Goal: Entertainment & Leisure: Consume media (video, audio)

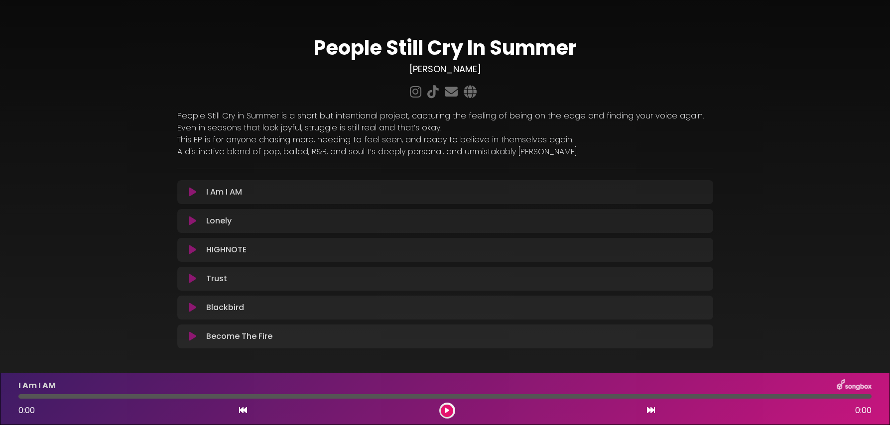
click at [195, 277] on icon at bounding box center [192, 279] width 7 height 10
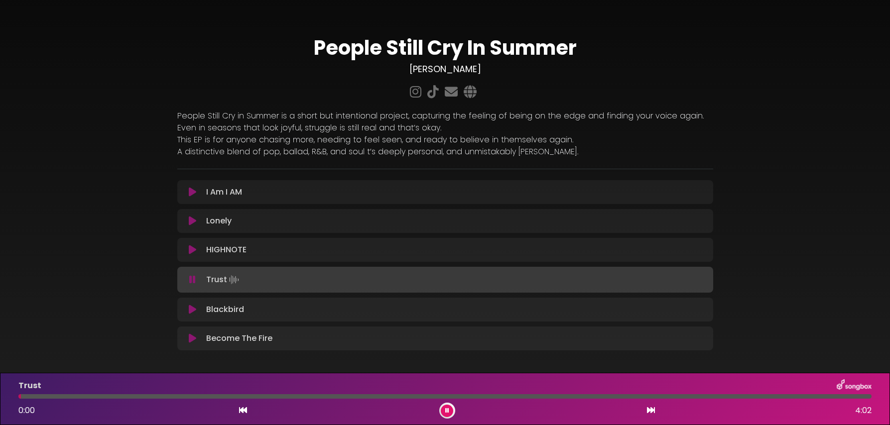
click at [395, 399] on div "Trust 0:00 4:02" at bounding box center [444, 398] width 865 height 39
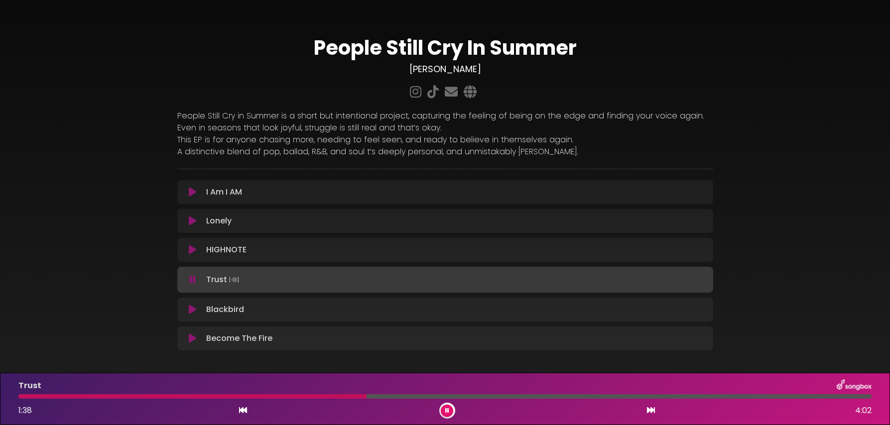
click at [366, 397] on div at bounding box center [444, 396] width 853 height 4
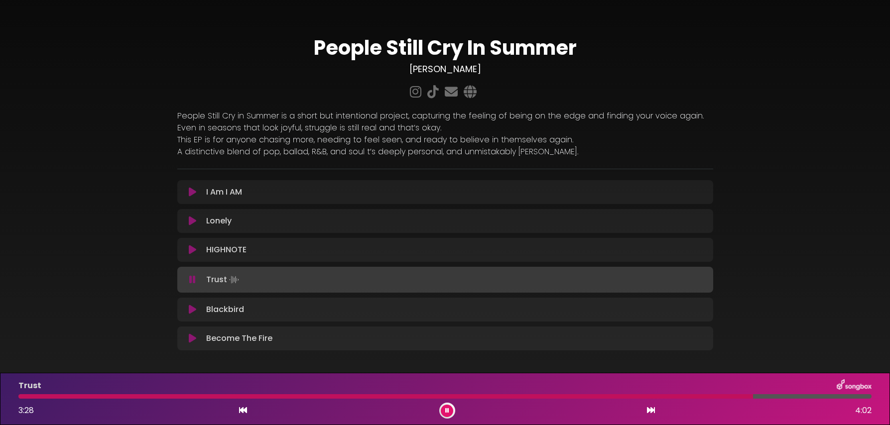
drag, startPoint x: 401, startPoint y: 396, endPoint x: 424, endPoint y: 399, distance: 22.5
click at [401, 396] on div at bounding box center [385, 396] width 734 height 4
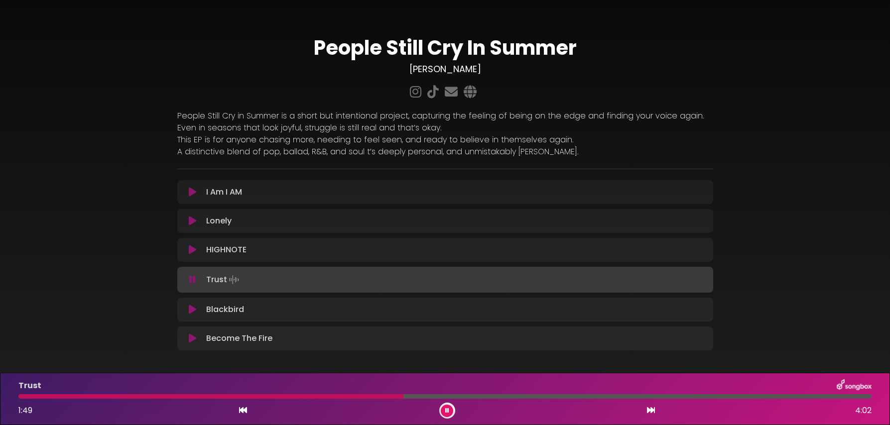
click at [449, 412] on button at bounding box center [447, 411] width 12 height 12
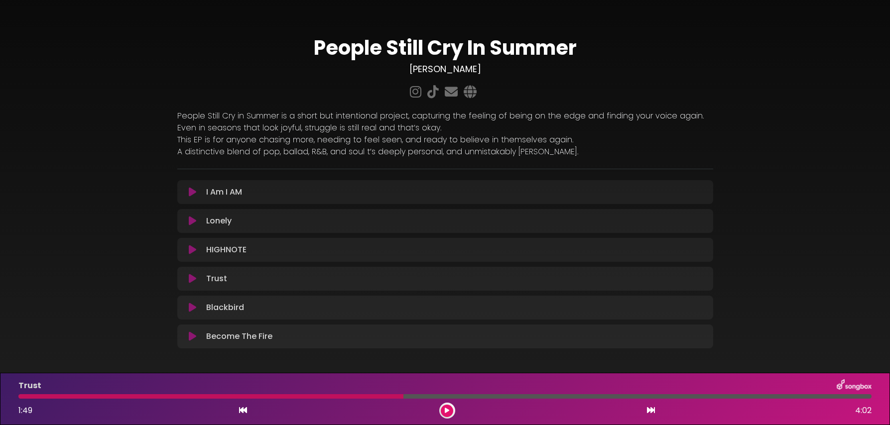
click at [441, 405] on button at bounding box center [447, 411] width 12 height 12
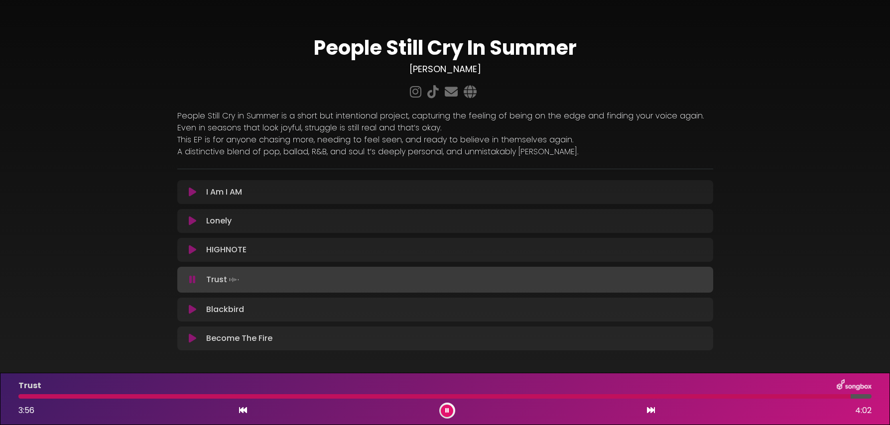
click at [441, 405] on button at bounding box center [447, 411] width 12 height 12
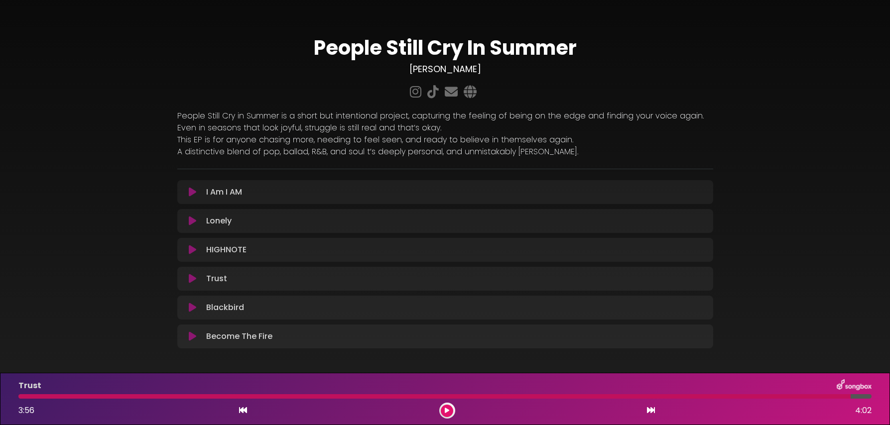
click at [412, 396] on div at bounding box center [434, 396] width 832 height 4
click at [383, 398] on div at bounding box center [434, 396] width 832 height 4
click at [371, 397] on div at bounding box center [434, 396] width 832 height 4
click at [450, 413] on button at bounding box center [447, 411] width 12 height 12
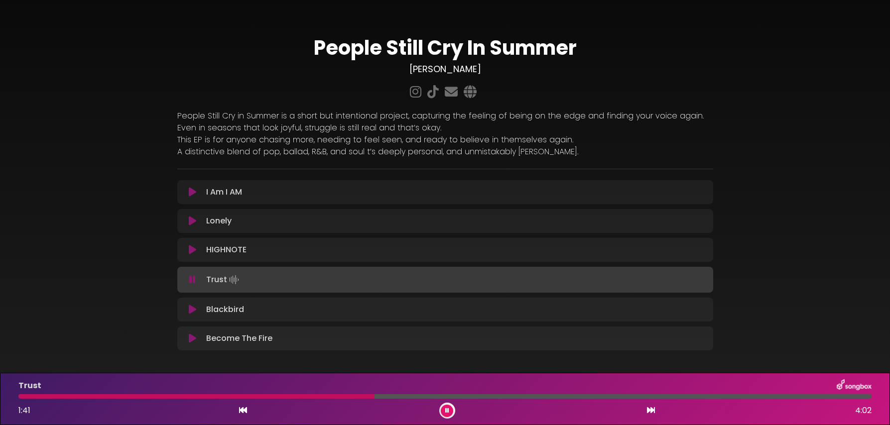
click at [426, 396] on div at bounding box center [444, 396] width 853 height 4
click at [440, 396] on div at bounding box center [444, 396] width 853 height 4
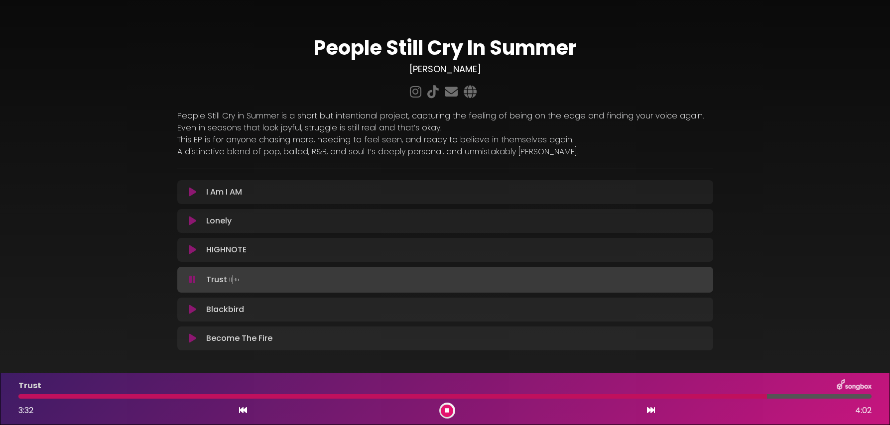
click at [439, 396] on div at bounding box center [444, 396] width 853 height 4
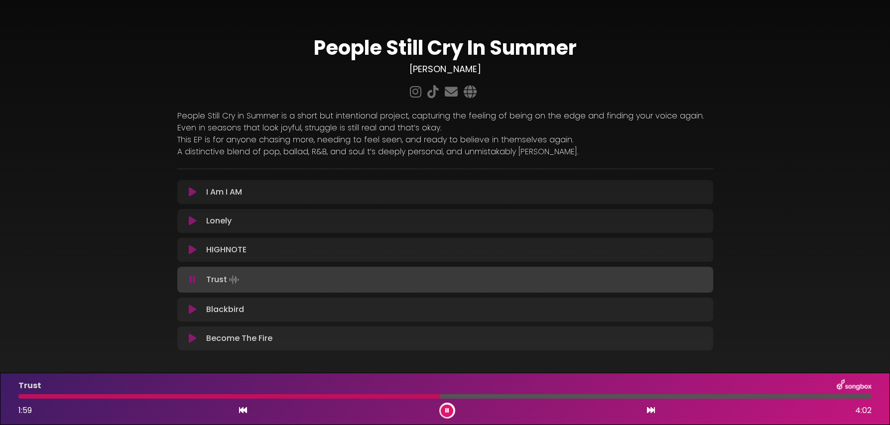
click at [448, 412] on icon at bounding box center [447, 411] width 4 height 6
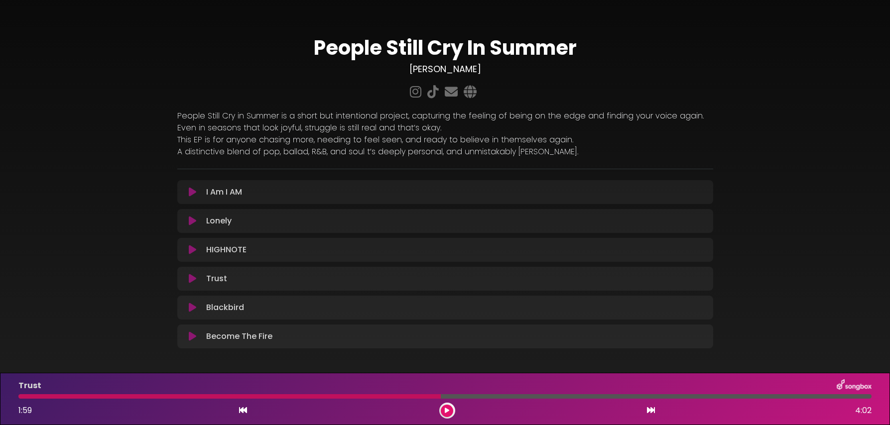
click at [446, 410] on icon at bounding box center [447, 411] width 4 height 6
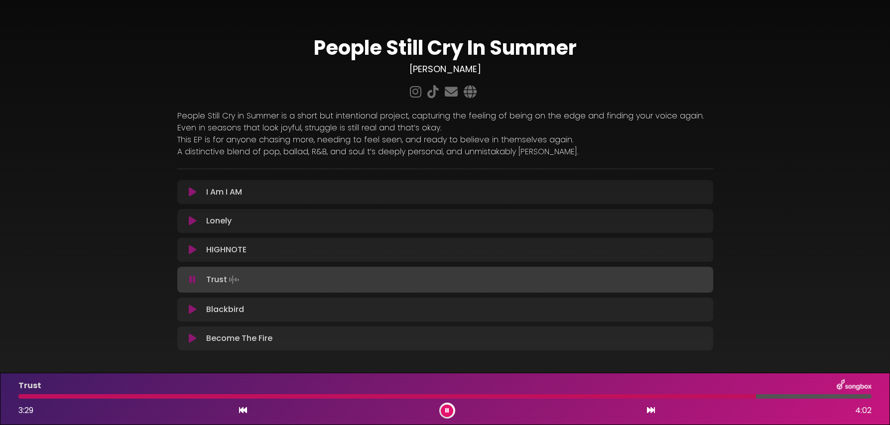
click at [441, 405] on button at bounding box center [447, 411] width 12 height 12
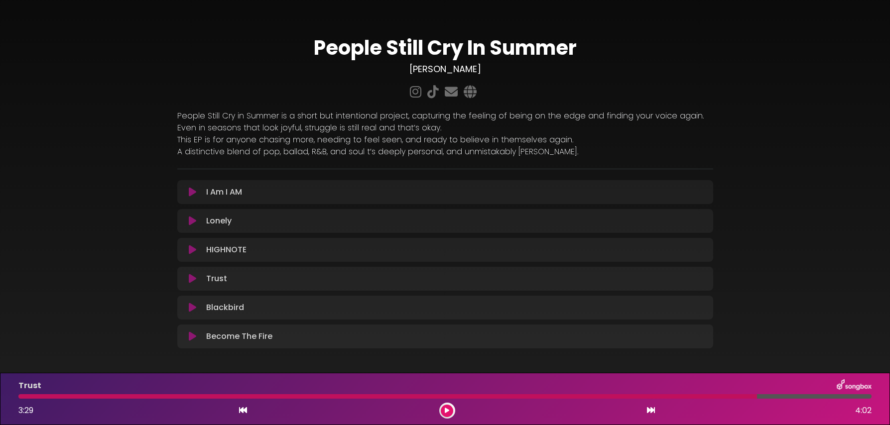
click at [402, 397] on div at bounding box center [387, 396] width 738 height 4
click at [447, 410] on icon at bounding box center [447, 411] width 4 height 6
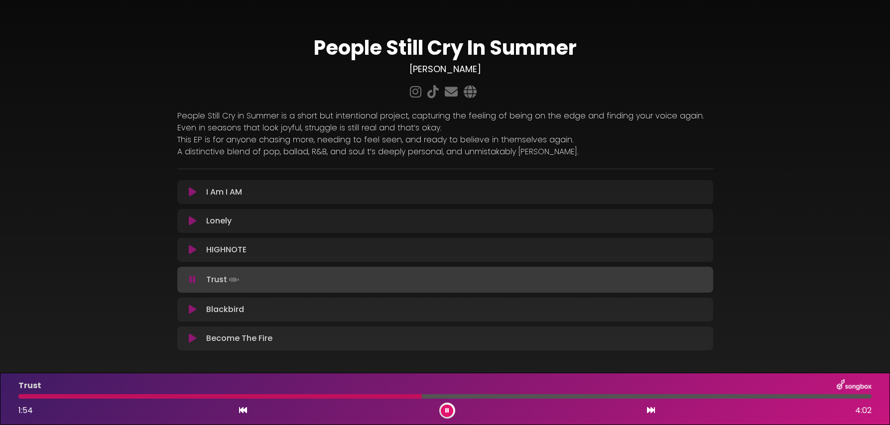
click at [431, 397] on div at bounding box center [444, 396] width 853 height 4
click at [441, 396] on div at bounding box center [444, 396] width 853 height 4
click at [451, 396] on div at bounding box center [355, 396] width 675 height 4
click at [442, 416] on div at bounding box center [447, 411] width 16 height 16
click at [448, 412] on icon at bounding box center [447, 411] width 4 height 6
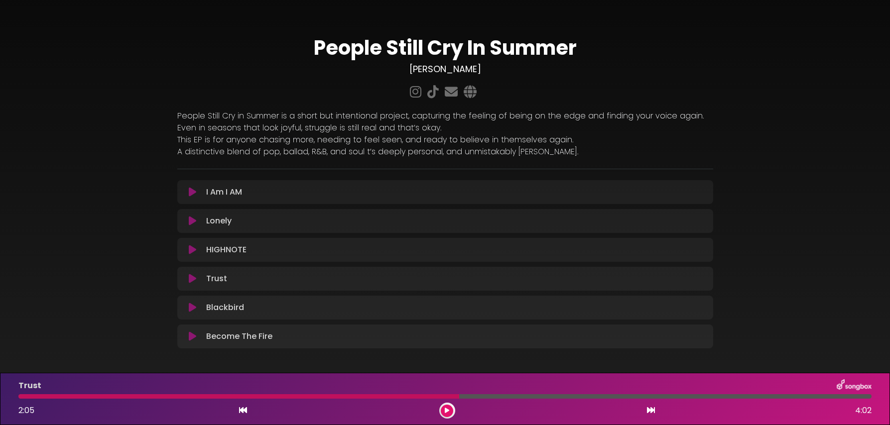
click at [425, 395] on div at bounding box center [238, 396] width 441 height 4
click at [448, 413] on icon at bounding box center [447, 411] width 4 height 6
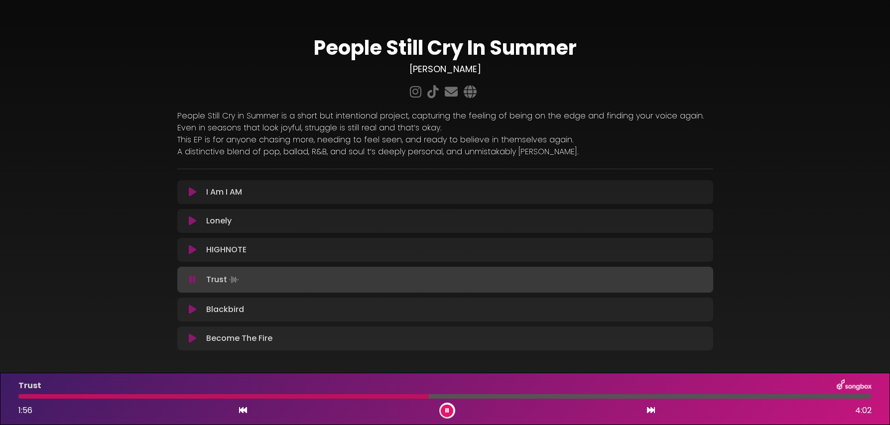
click at [437, 396] on div at bounding box center [444, 396] width 853 height 4
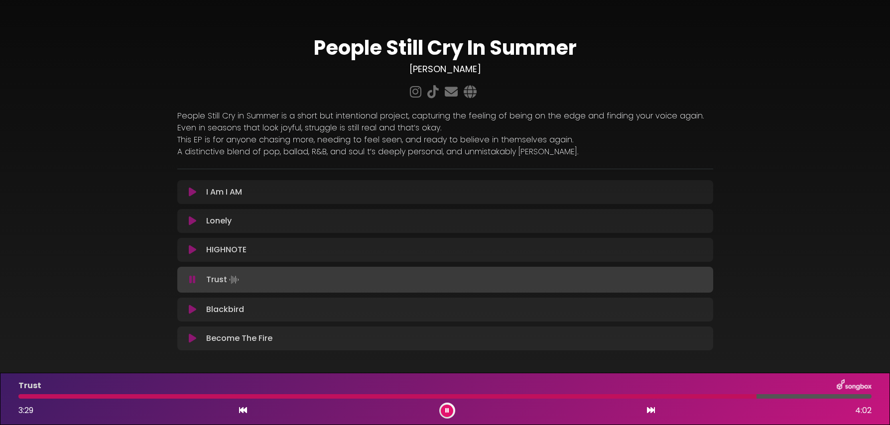
click at [449, 409] on button at bounding box center [447, 411] width 12 height 12
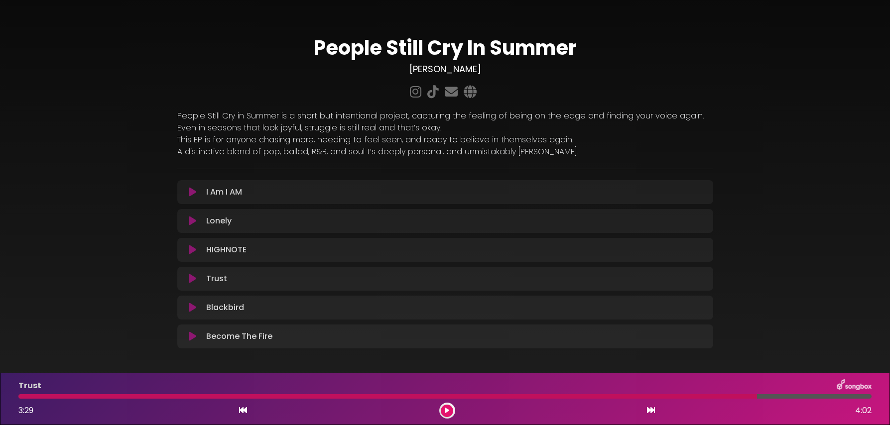
click at [435, 395] on div at bounding box center [387, 396] width 738 height 4
click at [438, 396] on div at bounding box center [387, 396] width 738 height 4
click at [449, 413] on button at bounding box center [447, 411] width 12 height 12
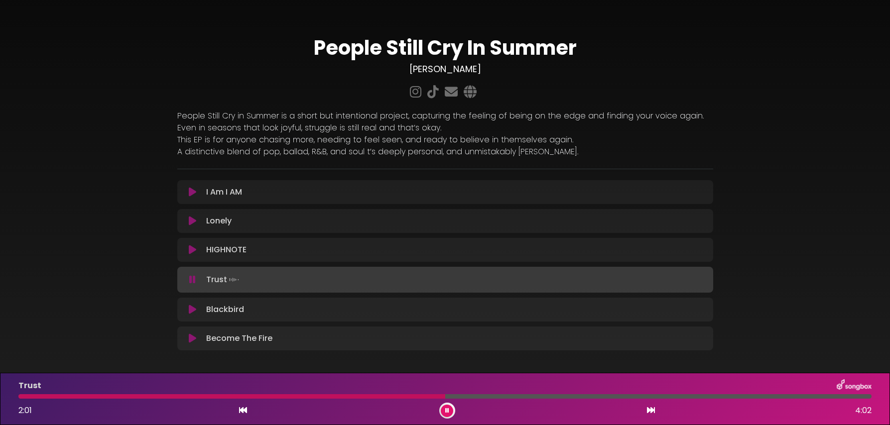
click at [447, 397] on div at bounding box center [444, 396] width 853 height 4
click at [456, 397] on div at bounding box center [444, 396] width 853 height 4
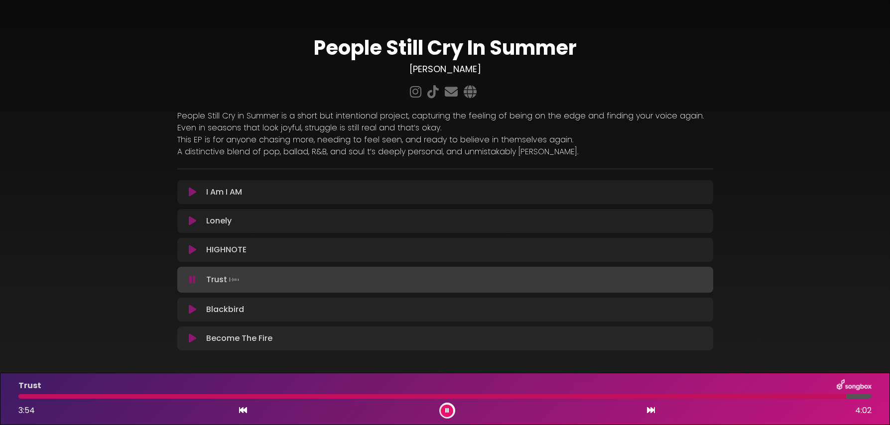
click at [464, 396] on div at bounding box center [431, 396] width 827 height 4
click at [193, 190] on icon at bounding box center [192, 192] width 7 height 10
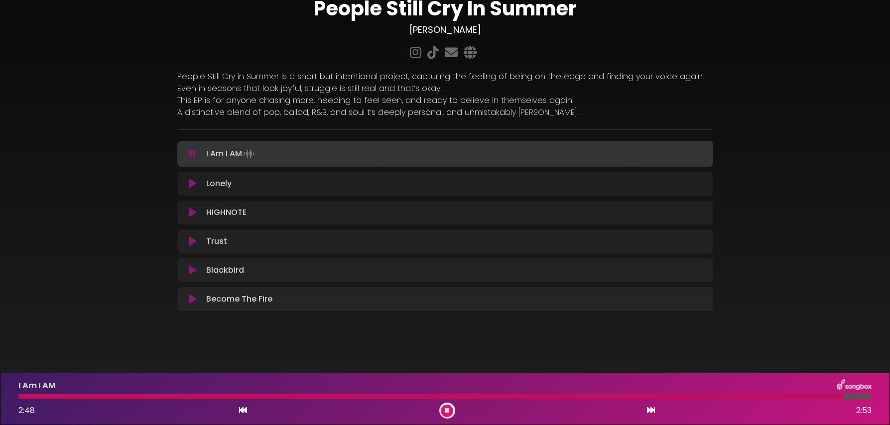
scroll to position [41, 0]
click at [447, 408] on icon at bounding box center [447, 411] width 4 height 6
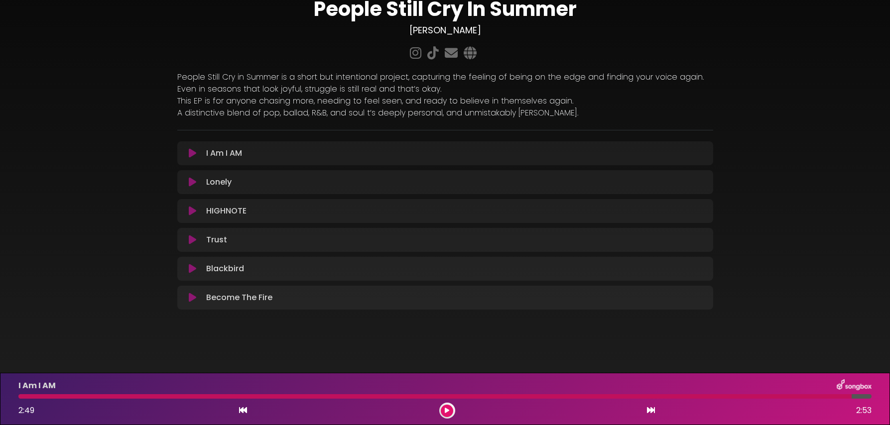
click at [28, 398] on div at bounding box center [434, 396] width 833 height 4
drag, startPoint x: 25, startPoint y: 397, endPoint x: 5, endPoint y: 396, distance: 20.5
click at [5, 396] on div "I Am I AM 2:49 2:53" at bounding box center [445, 399] width 890 height 52
click at [19, 395] on div at bounding box center [434, 396] width 833 height 4
click at [448, 414] on button at bounding box center [447, 411] width 12 height 12
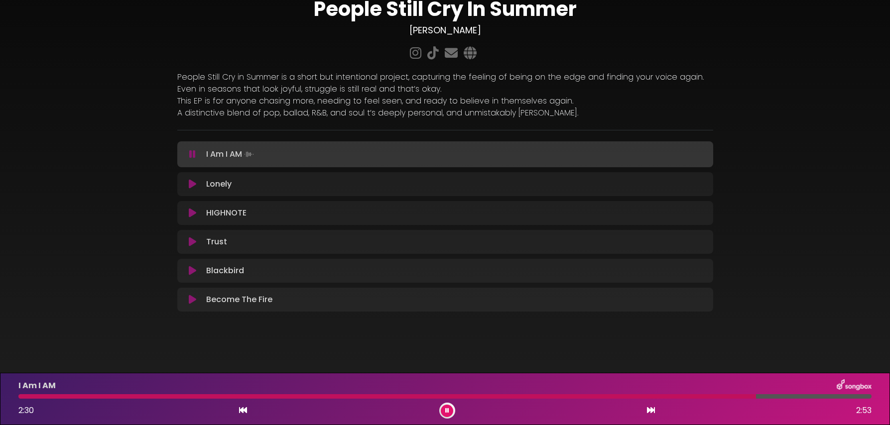
click at [441, 405] on button at bounding box center [447, 411] width 12 height 12
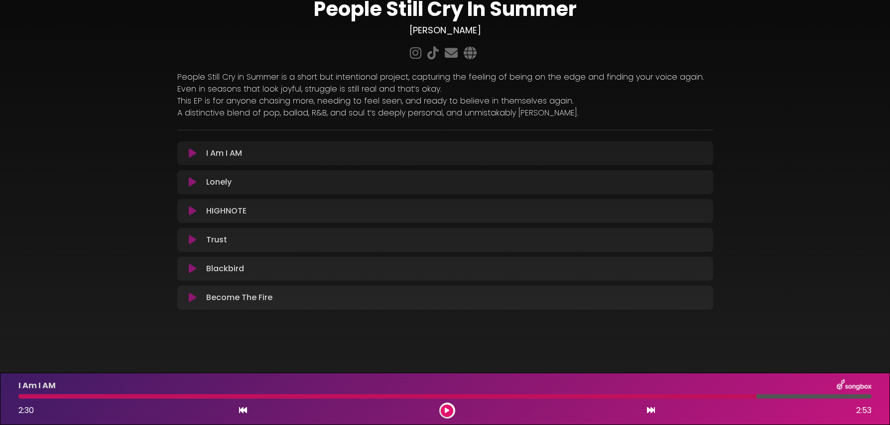
drag, startPoint x: 24, startPoint y: 396, endPoint x: 30, endPoint y: 402, distance: 8.4
click at [13, 397] on div at bounding box center [444, 396] width 865 height 4
click at [448, 412] on icon at bounding box center [447, 411] width 4 height 6
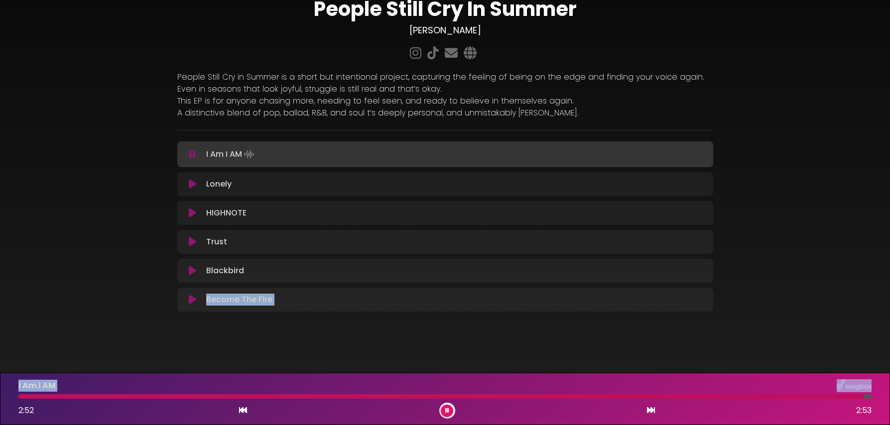
drag, startPoint x: 57, startPoint y: 399, endPoint x: -11, endPoint y: 397, distance: 68.2
click at [0, 397] on html "× People Still Cry In Summer [PERSON_NAME]" at bounding box center [445, 212] width 890 height 425
drag, startPoint x: 38, startPoint y: 400, endPoint x: 11, endPoint y: 398, distance: 27.0
click at [7, 399] on div "I Am I AM 2:53 2:53" at bounding box center [445, 399] width 890 height 52
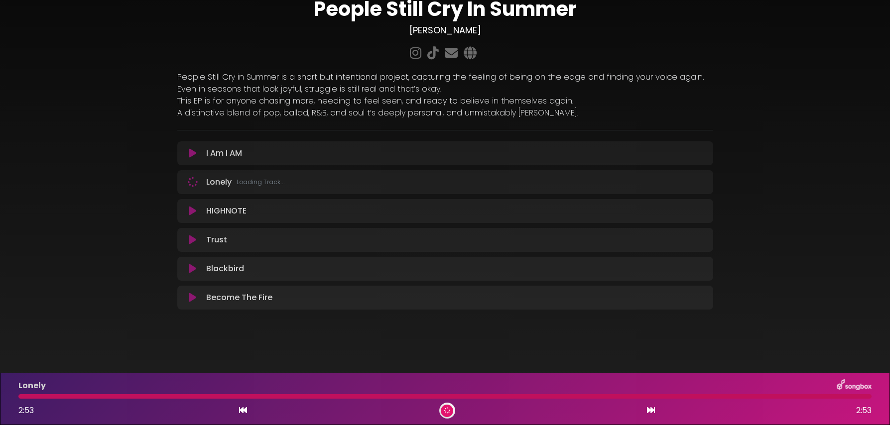
click at [21, 396] on div at bounding box center [444, 396] width 853 height 4
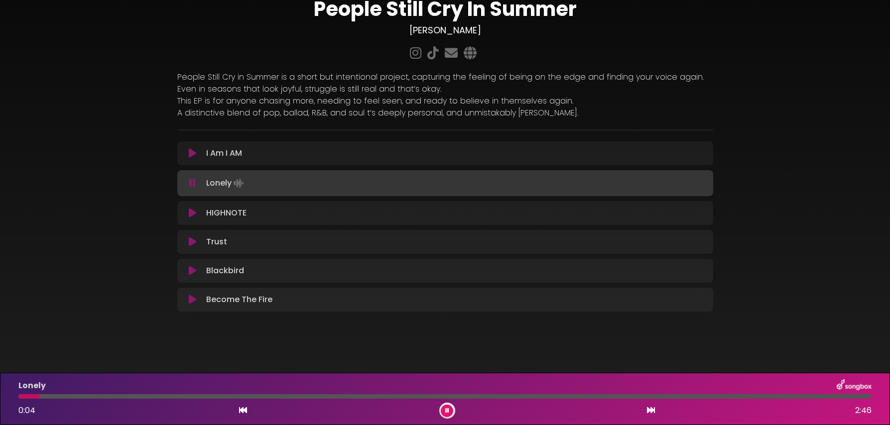
click at [192, 152] on icon at bounding box center [192, 153] width 7 height 10
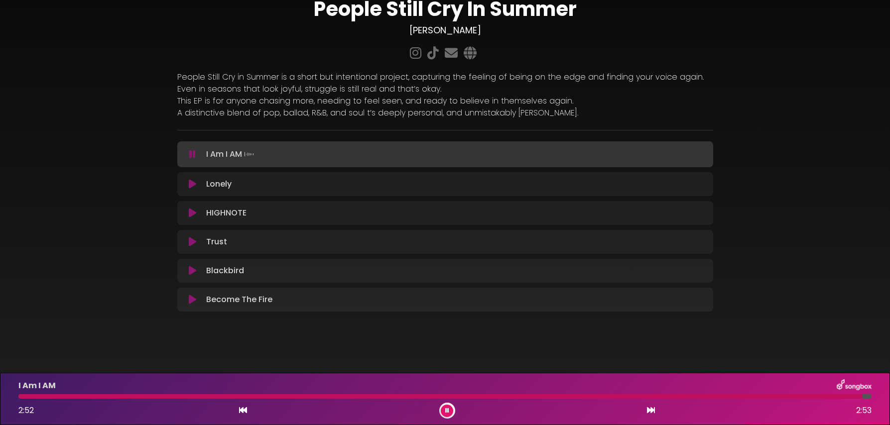
scroll to position [41, 0]
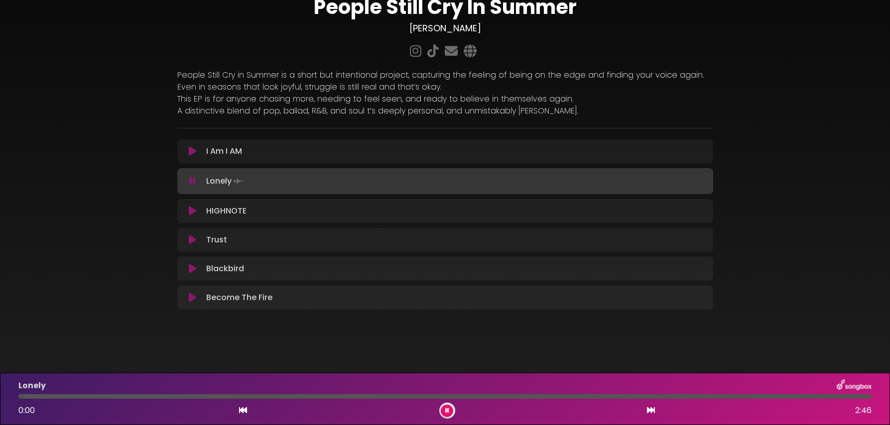
click at [191, 238] on icon at bounding box center [192, 240] width 7 height 10
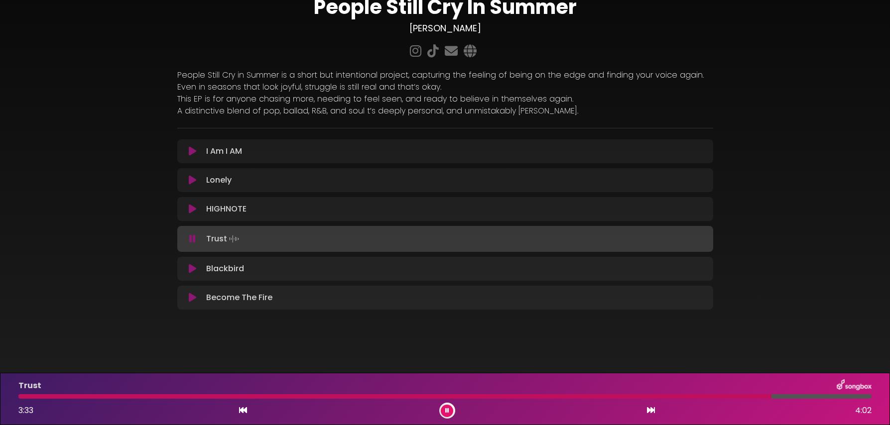
click at [358, 396] on div at bounding box center [394, 396] width 753 height 4
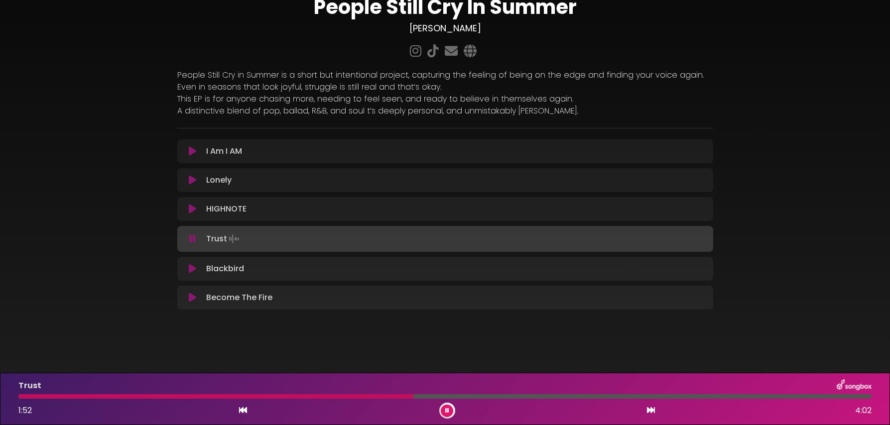
click at [413, 395] on div at bounding box center [444, 396] width 853 height 4
click at [427, 395] on div at bounding box center [444, 396] width 853 height 4
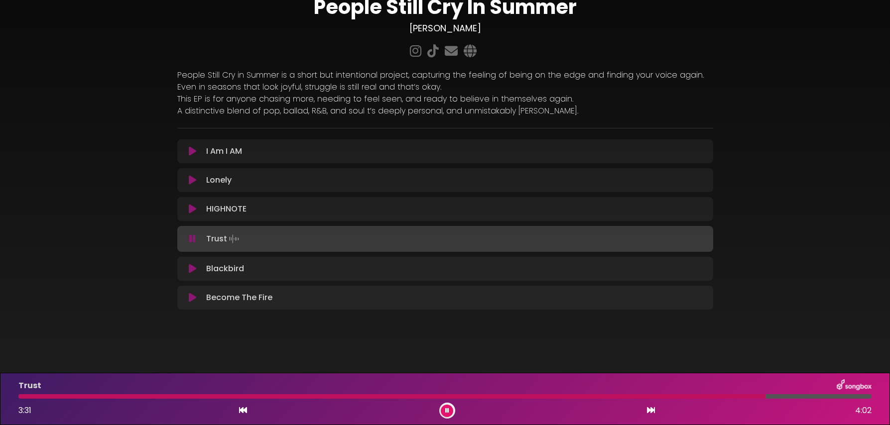
click at [446, 409] on icon at bounding box center [446, 410] width 7 height 7
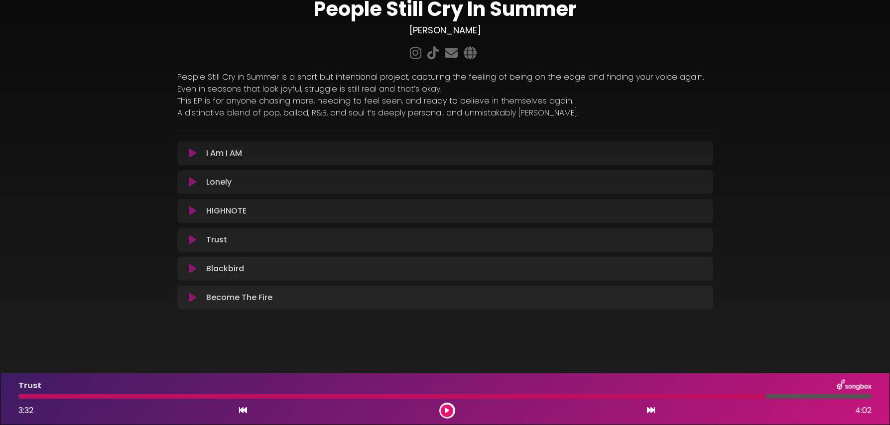
scroll to position [39, 0]
click at [338, 396] on div at bounding box center [391, 396] width 747 height 4
click at [448, 410] on icon at bounding box center [447, 410] width 6 height 7
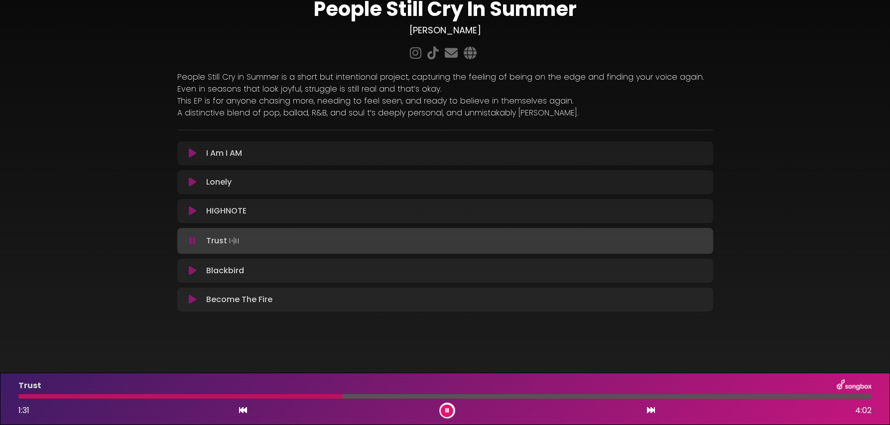
click at [422, 395] on div at bounding box center [444, 396] width 853 height 4
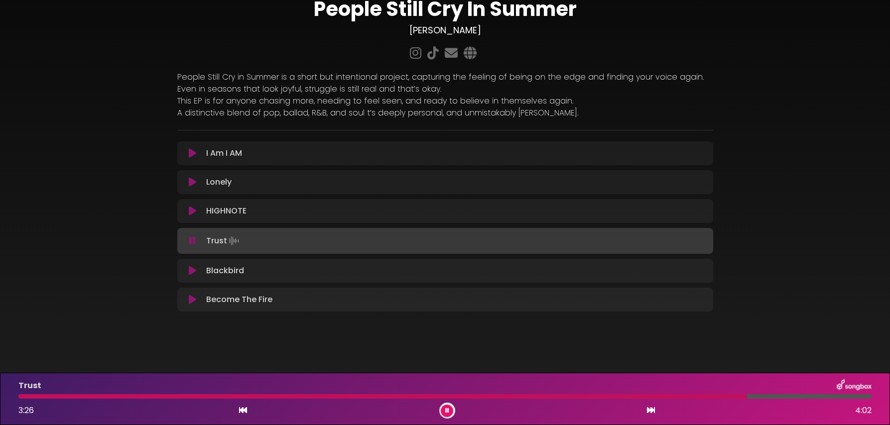
click at [425, 395] on div at bounding box center [382, 396] width 728 height 4
click at [448, 410] on button at bounding box center [447, 411] width 12 height 12
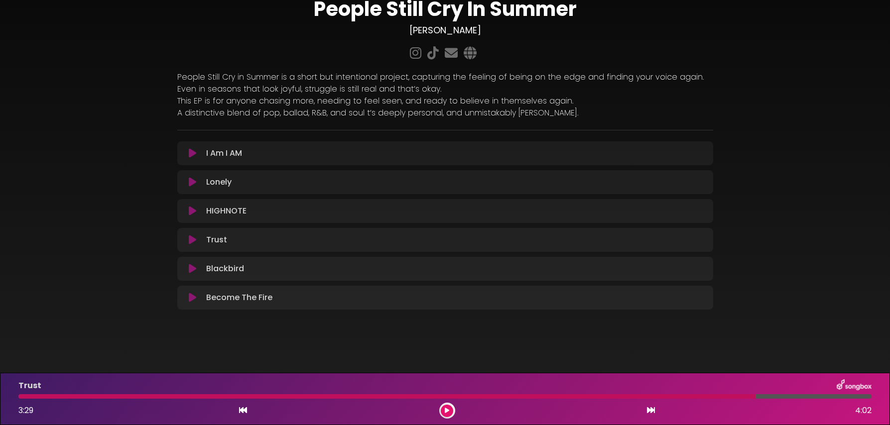
click at [193, 153] on icon at bounding box center [192, 153] width 7 height 10
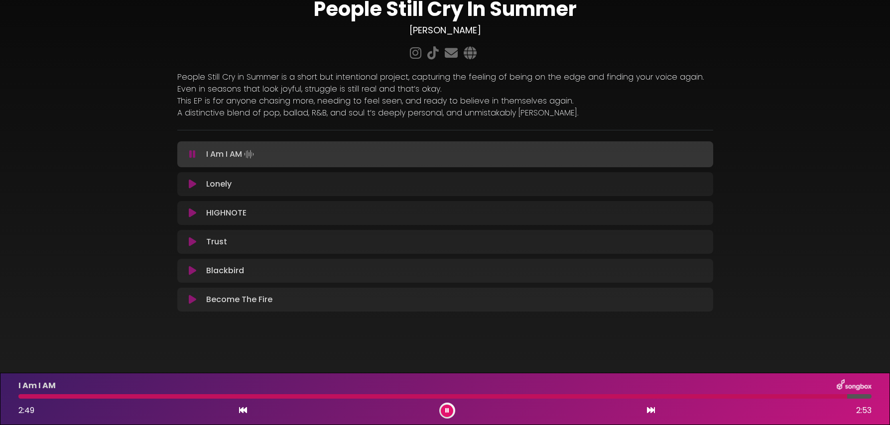
scroll to position [41, 0]
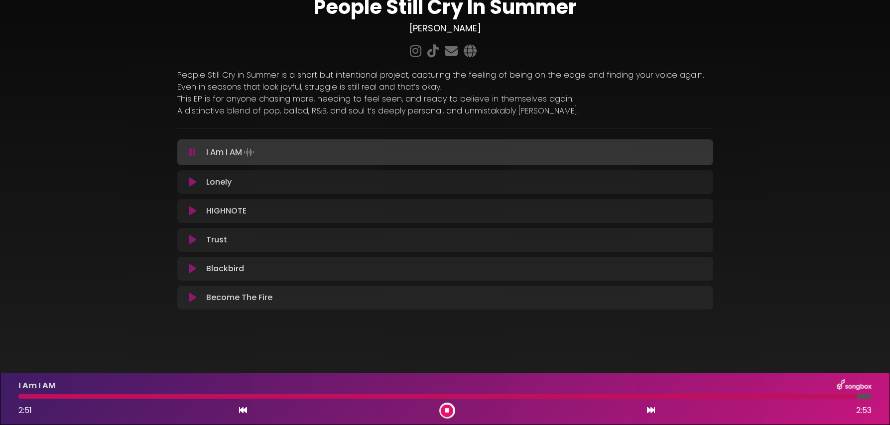
click at [191, 239] on icon at bounding box center [192, 239] width 9 height 11
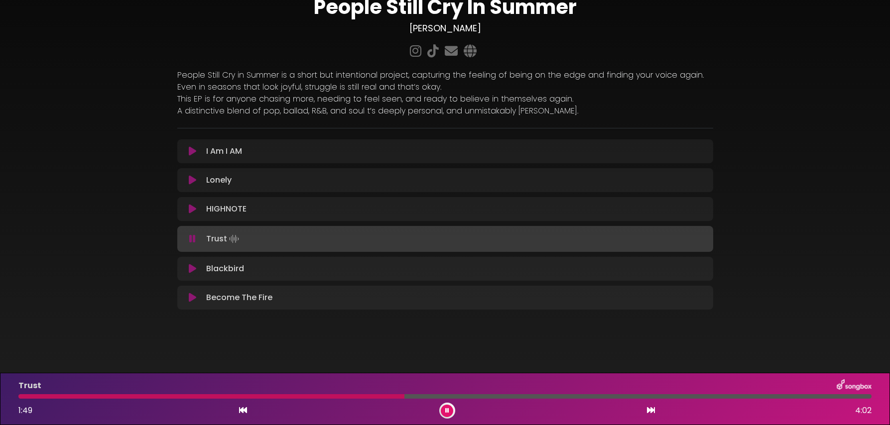
click at [404, 398] on div at bounding box center [444, 396] width 853 height 4
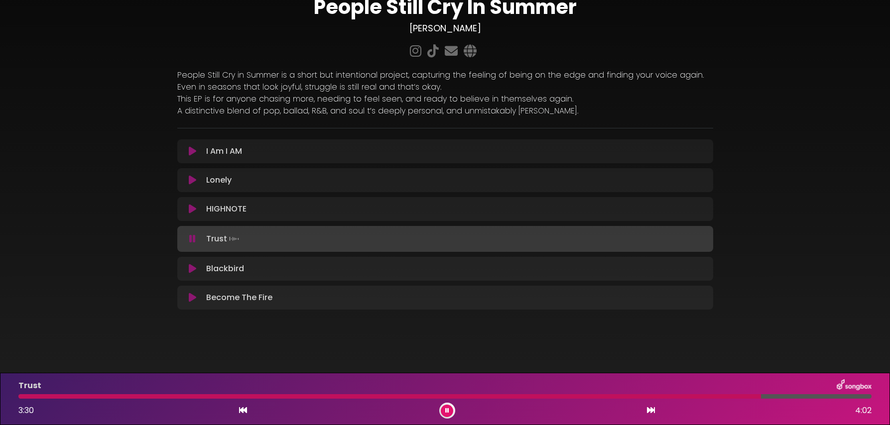
click at [447, 408] on icon at bounding box center [447, 411] width 4 height 6
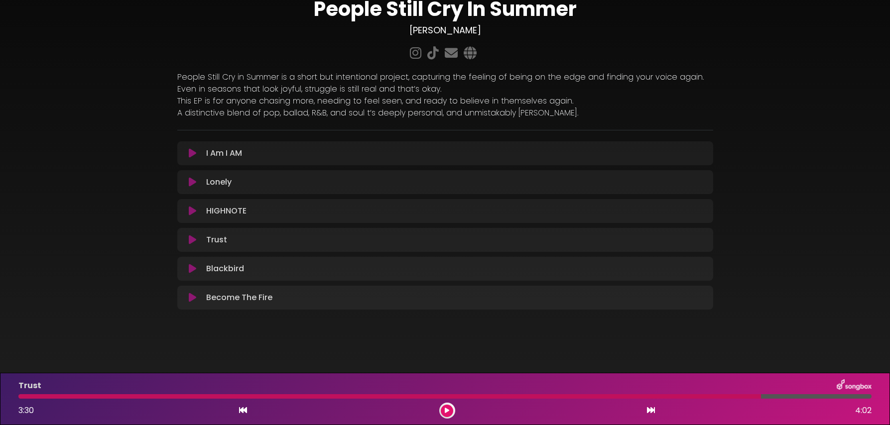
click at [446, 396] on div at bounding box center [389, 396] width 742 height 4
click at [446, 415] on button at bounding box center [447, 411] width 12 height 12
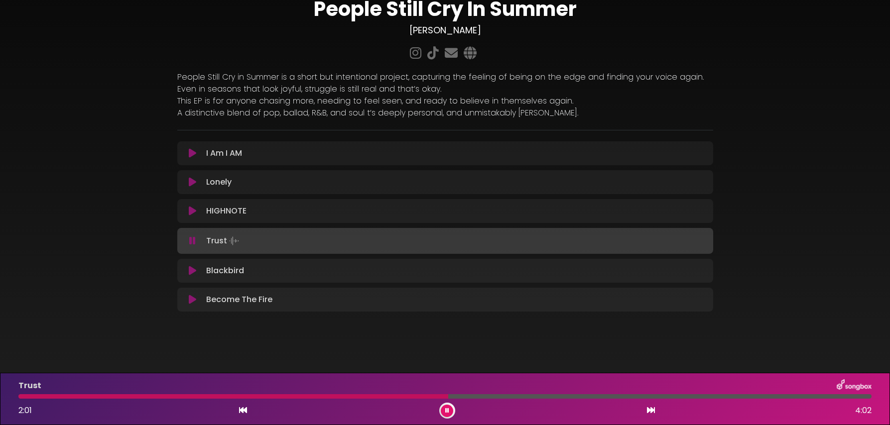
click at [463, 394] on div at bounding box center [444, 396] width 853 height 4
click at [471, 396] on div at bounding box center [444, 396] width 853 height 4
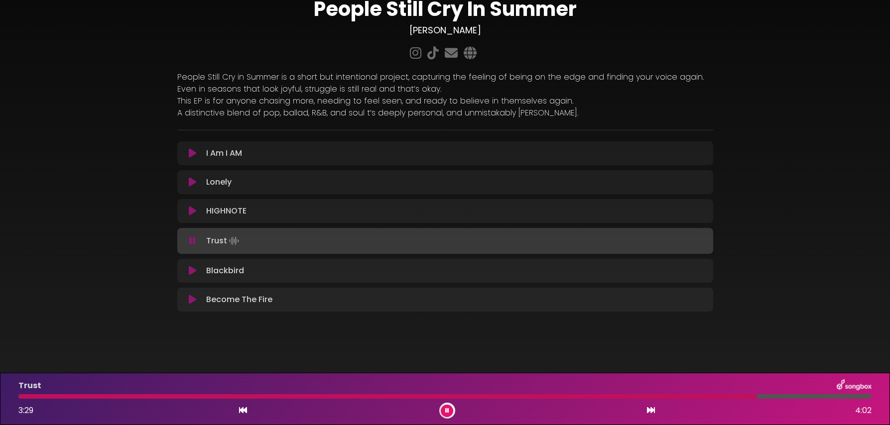
click at [450, 411] on button at bounding box center [447, 411] width 12 height 12
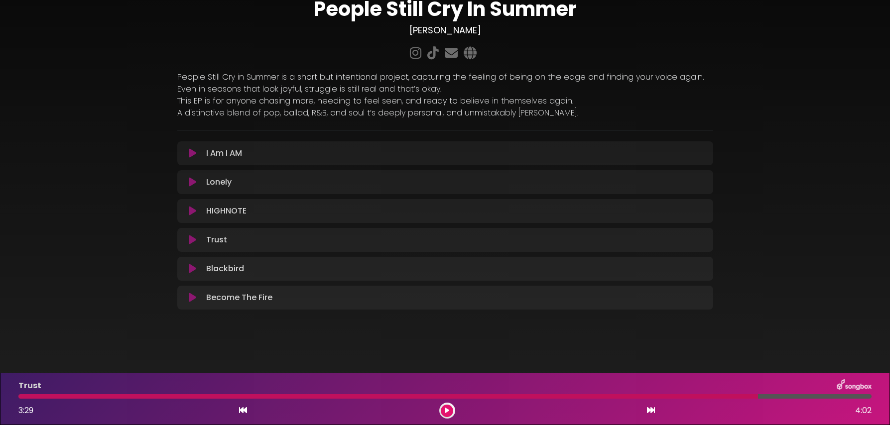
click at [189, 152] on icon at bounding box center [192, 153] width 7 height 10
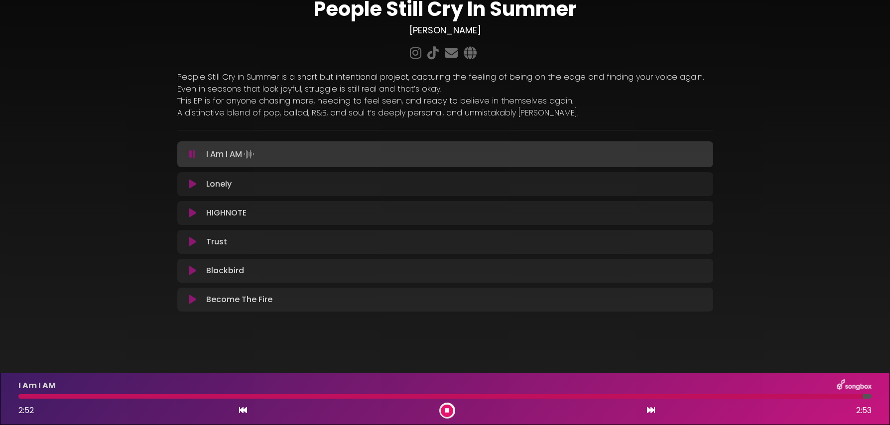
click at [191, 238] on icon at bounding box center [193, 242] width 10 height 12
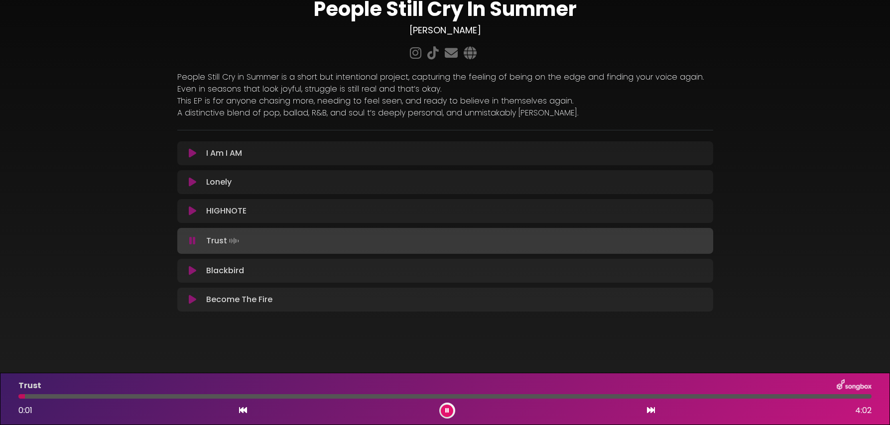
click at [422, 397] on div at bounding box center [444, 396] width 853 height 4
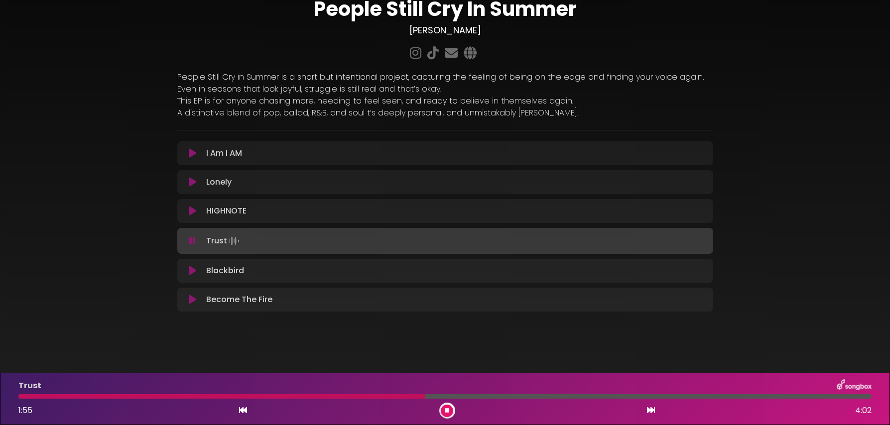
click at [493, 398] on div at bounding box center [444, 396] width 853 height 4
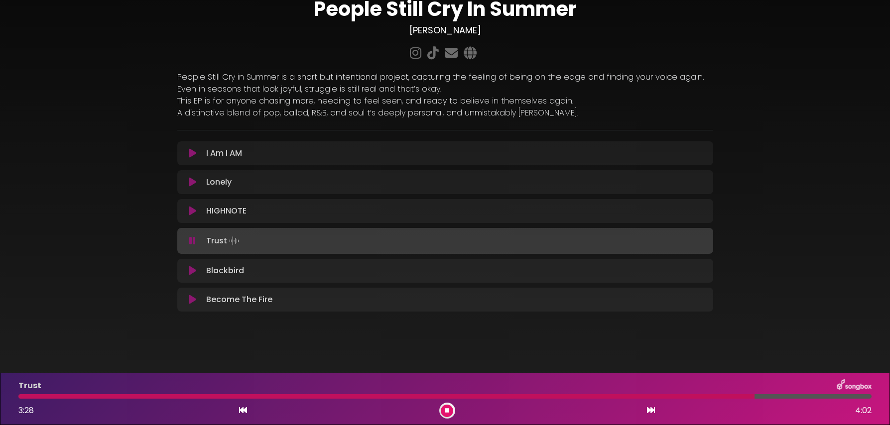
click at [451, 423] on div "Trust 3:28 4:02" at bounding box center [445, 399] width 890 height 52
click at [445, 416] on button at bounding box center [447, 411] width 12 height 12
